Goal: Find specific page/section: Find specific page/section

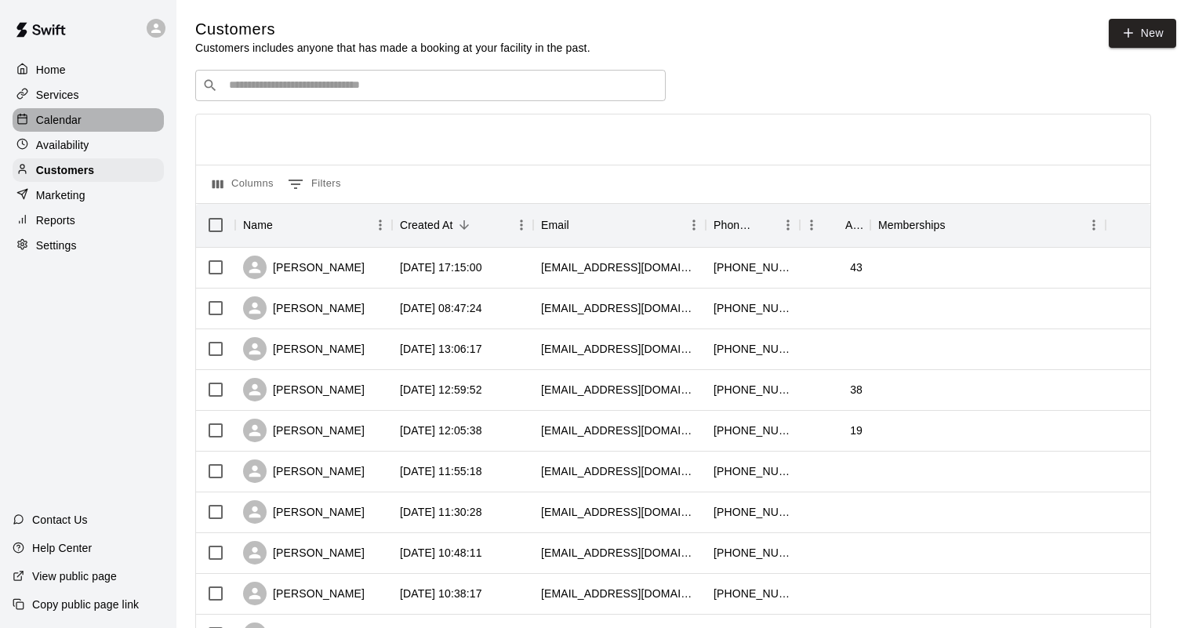
click at [69, 124] on p "Calendar" at bounding box center [58, 120] width 45 height 16
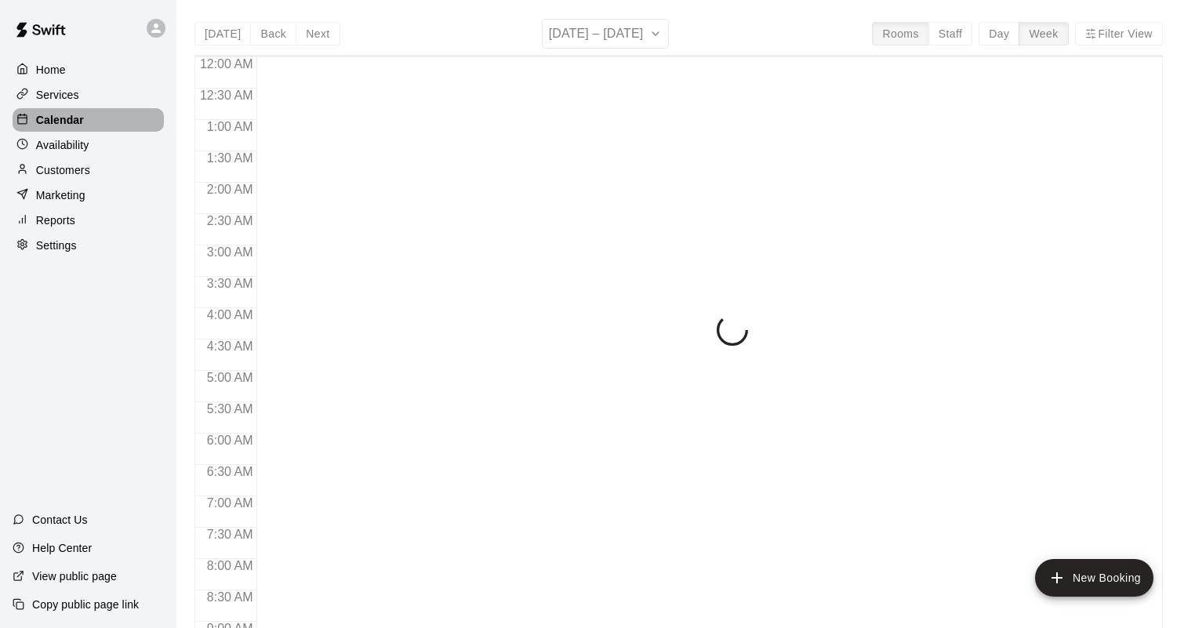
click at [69, 124] on p "Calendar" at bounding box center [60, 120] width 48 height 16
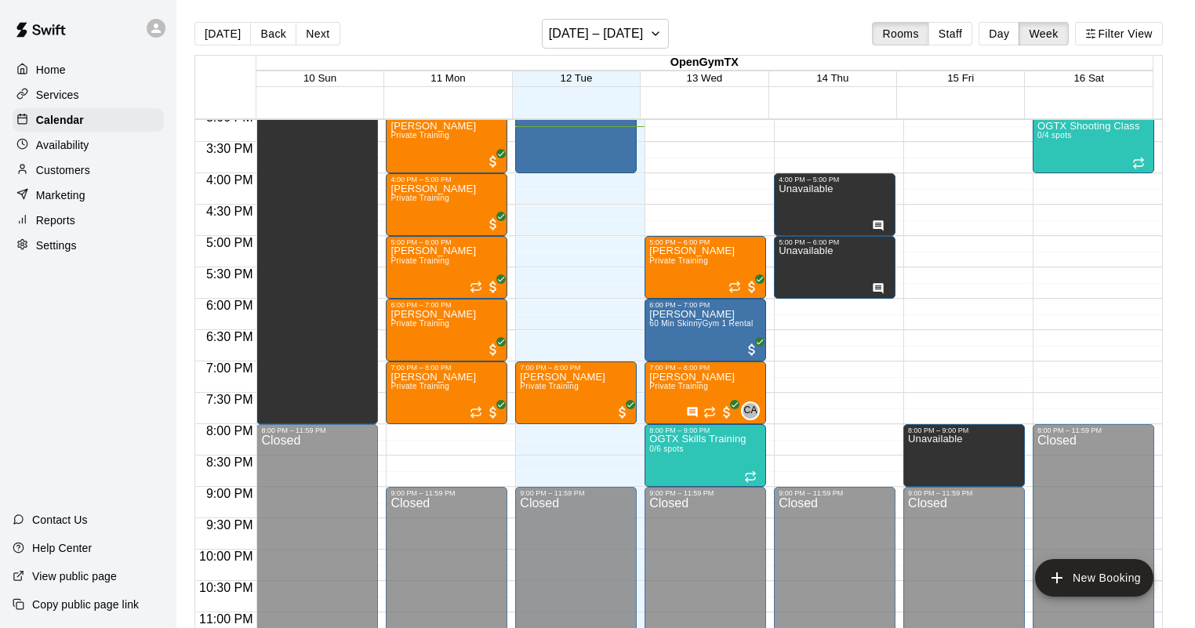
scroll to position [979, 0]
